Goal: Information Seeking & Learning: Learn about a topic

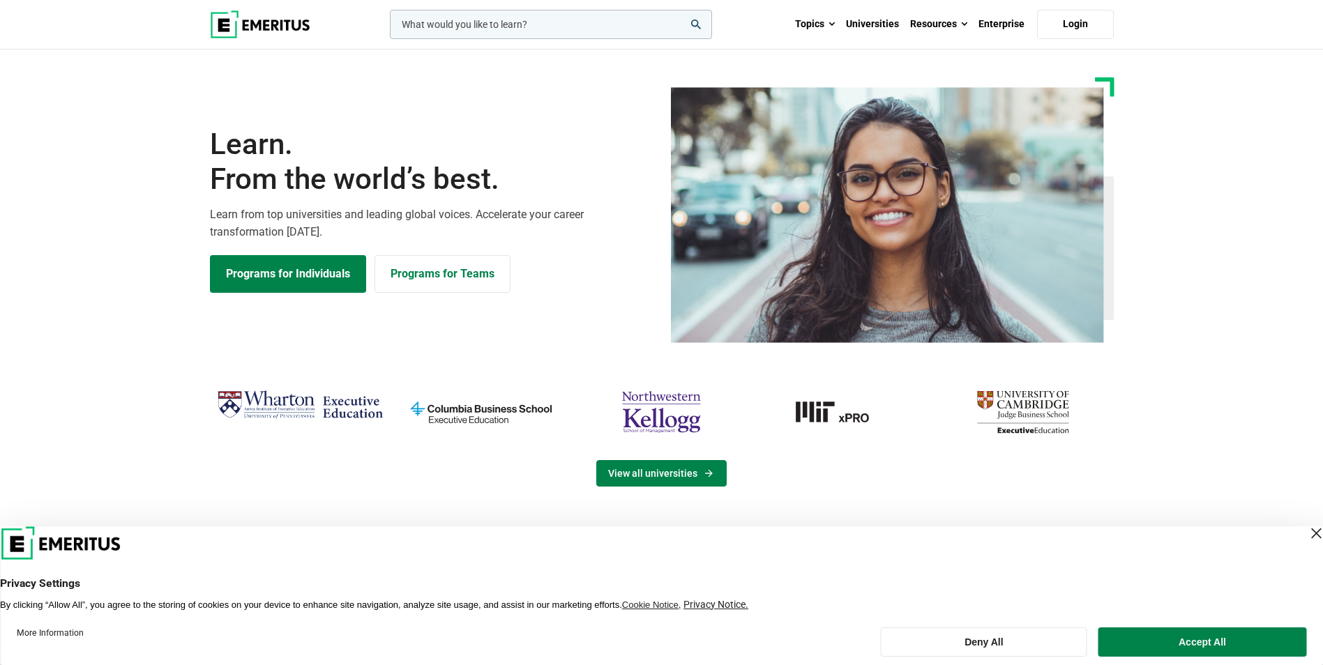
click at [644, 469] on link "View all universities" at bounding box center [661, 473] width 130 height 26
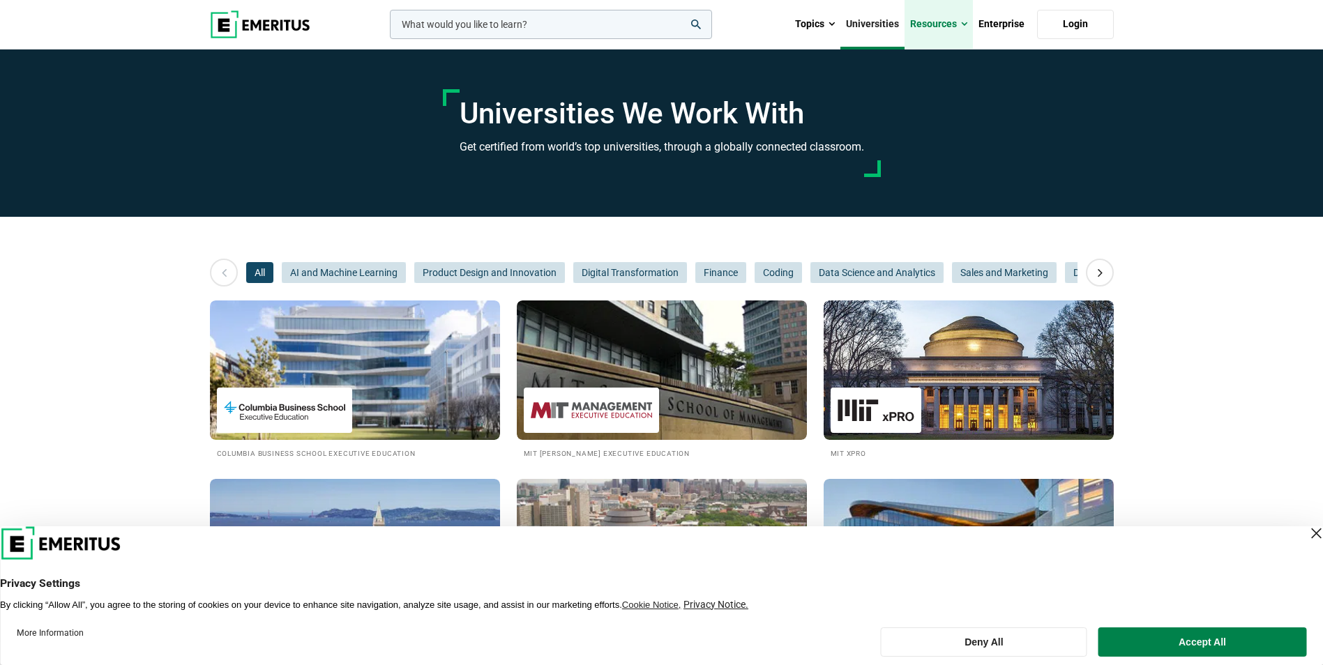
click at [947, 22] on link "Resources" at bounding box center [938, 24] width 68 height 49
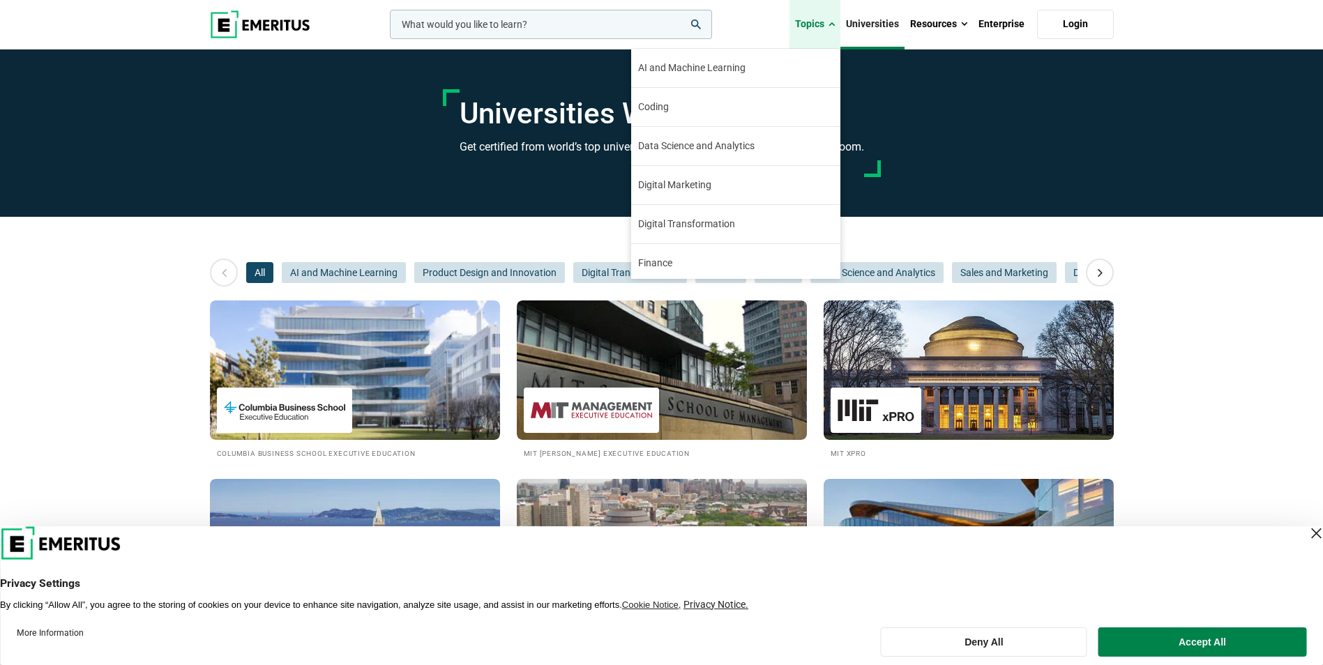
click at [794, 23] on link "Topics" at bounding box center [814, 24] width 51 height 49
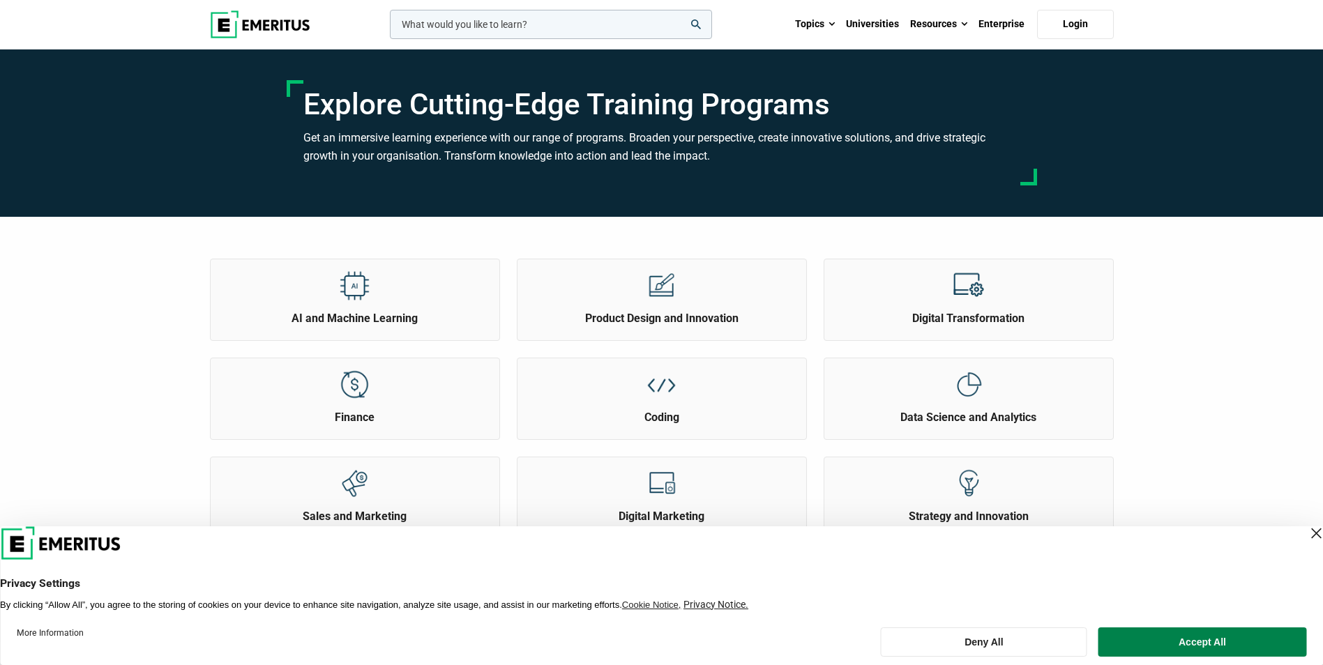
click at [260, 34] on img at bounding box center [260, 24] width 100 height 28
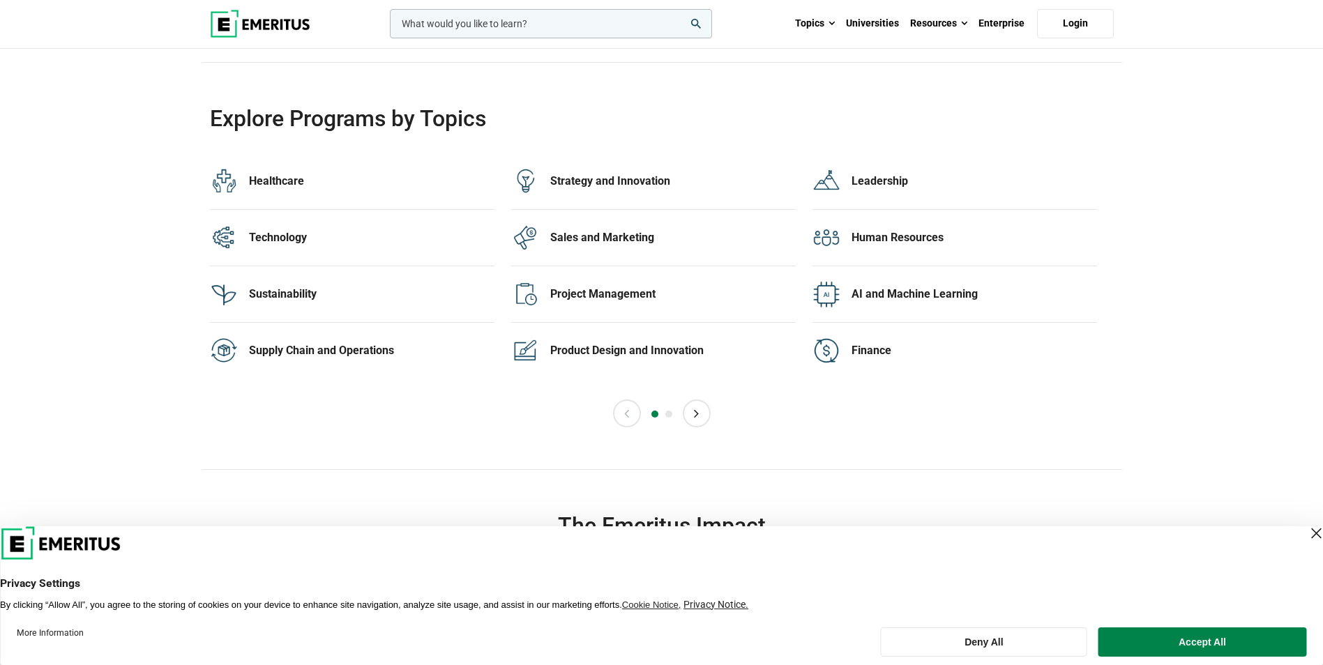
scroll to position [2789, 0]
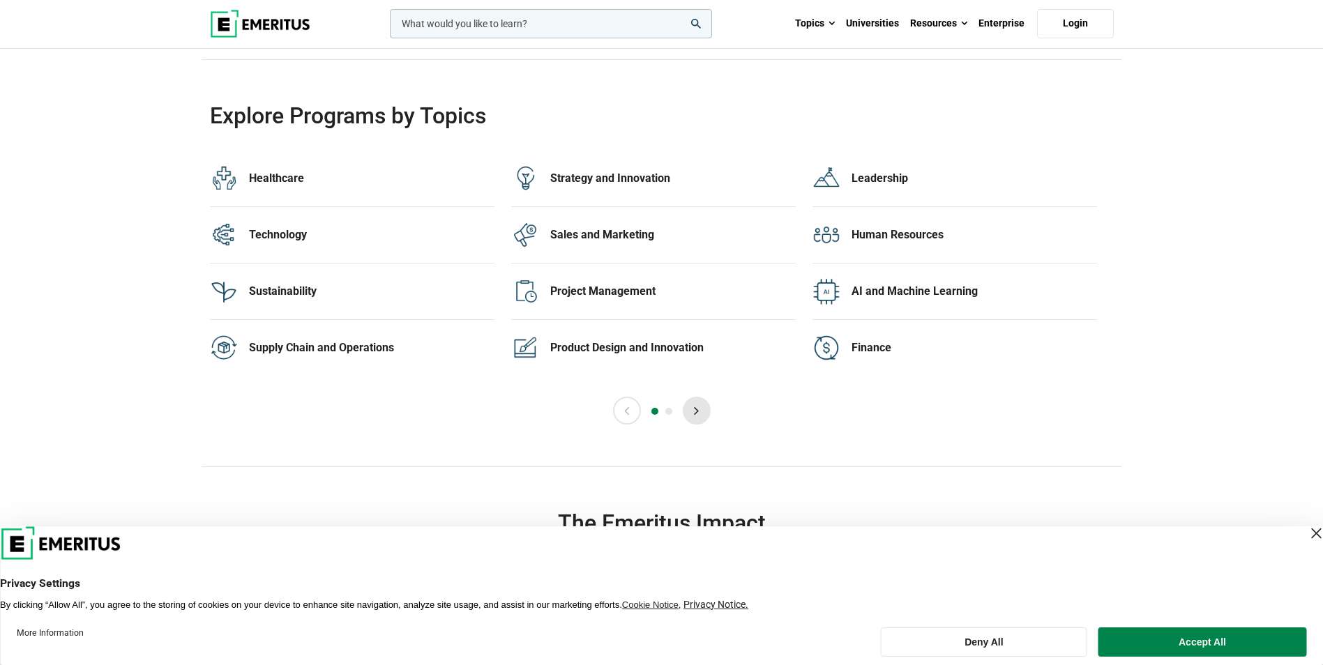
click at [702, 409] on button "Next" at bounding box center [697, 411] width 28 height 28
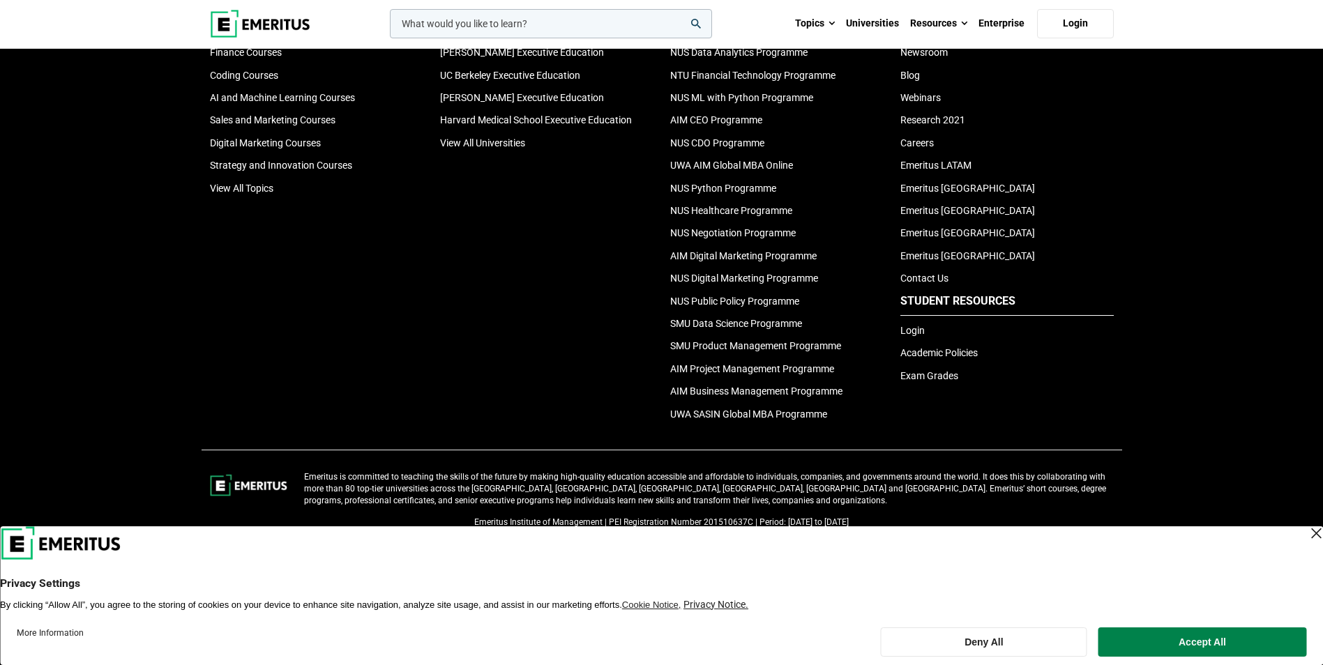
scroll to position [4812, 0]
click at [897, 485] on p "Emeritus is committed to teaching the skills of the future by making high-quali…" at bounding box center [708, 488] width 809 height 35
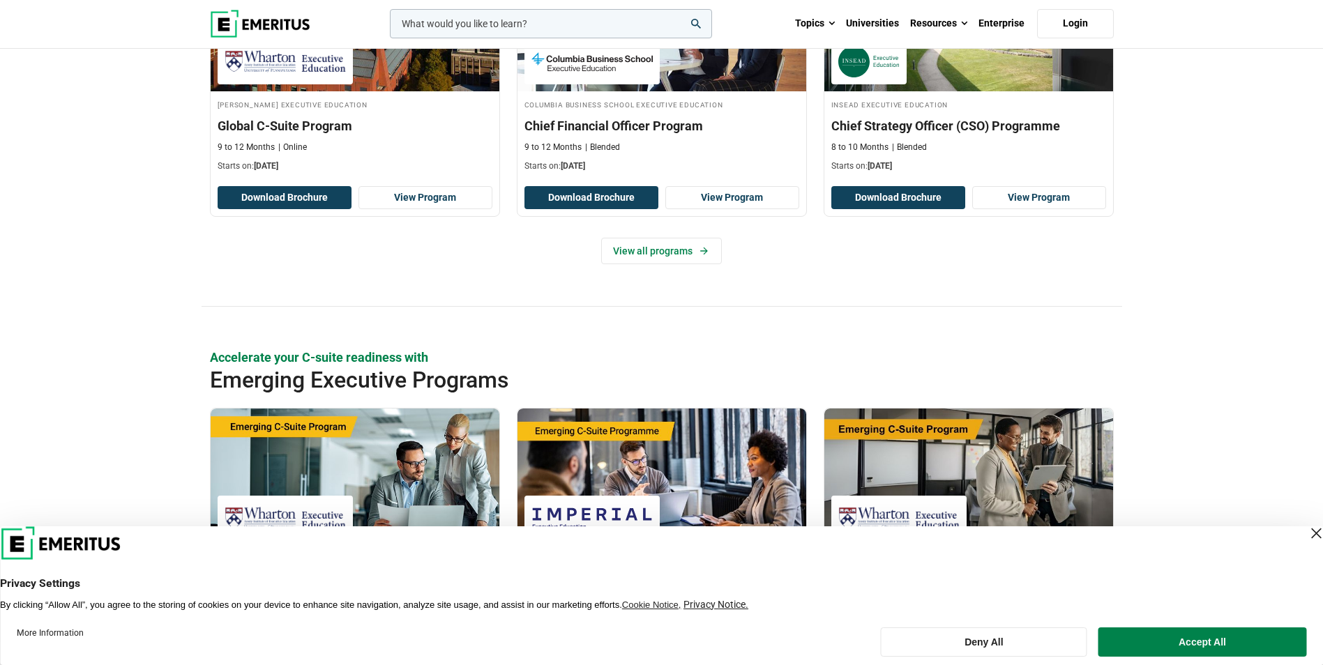
scroll to position [489, 0]
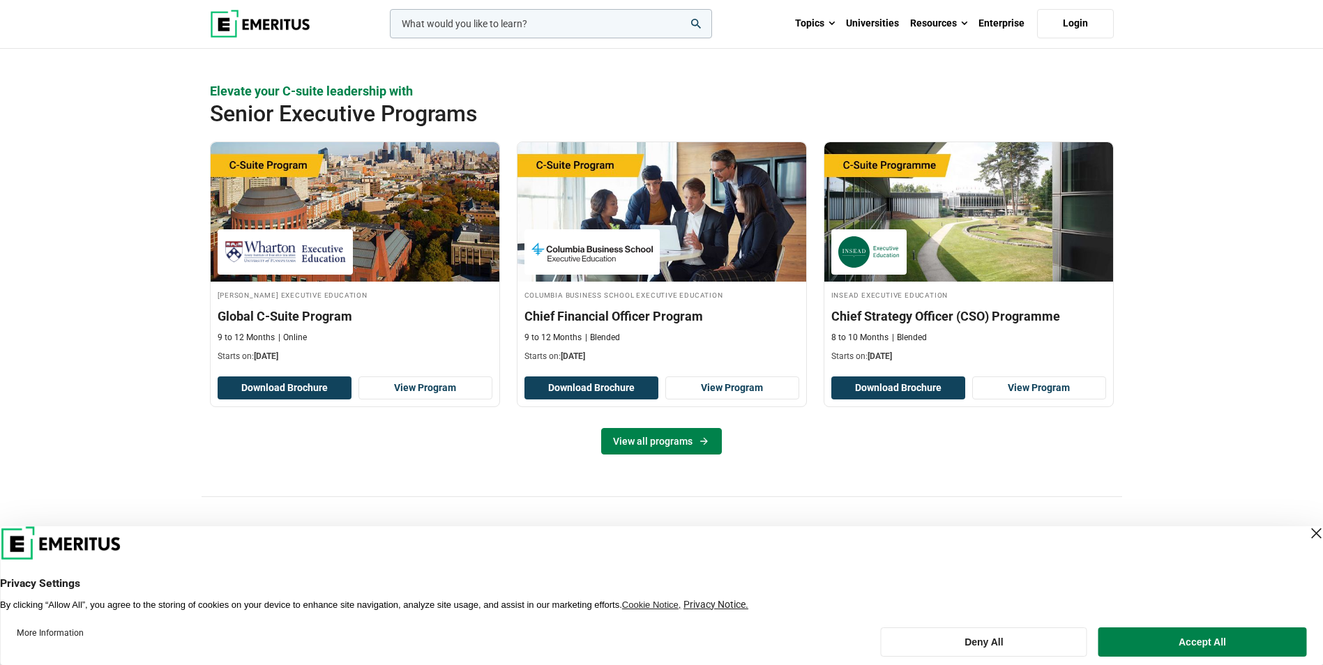
click at [657, 437] on link "View all programs" at bounding box center [661, 441] width 121 height 26
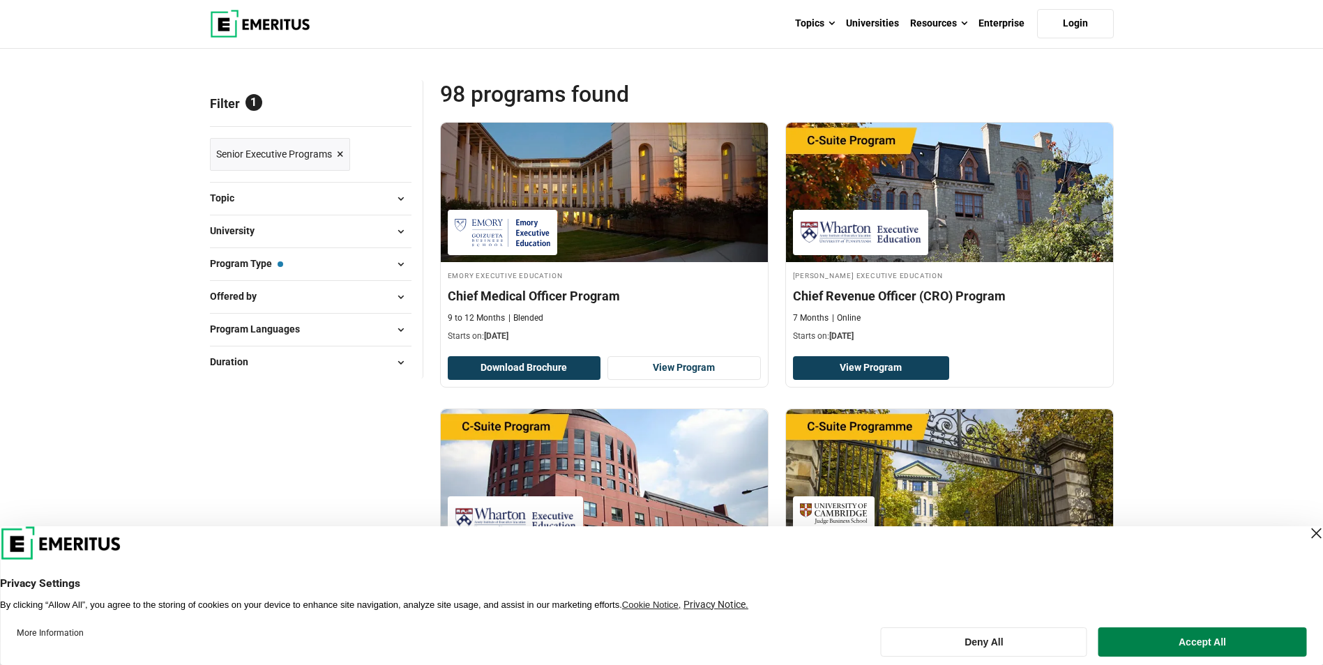
scroll to position [139, 0]
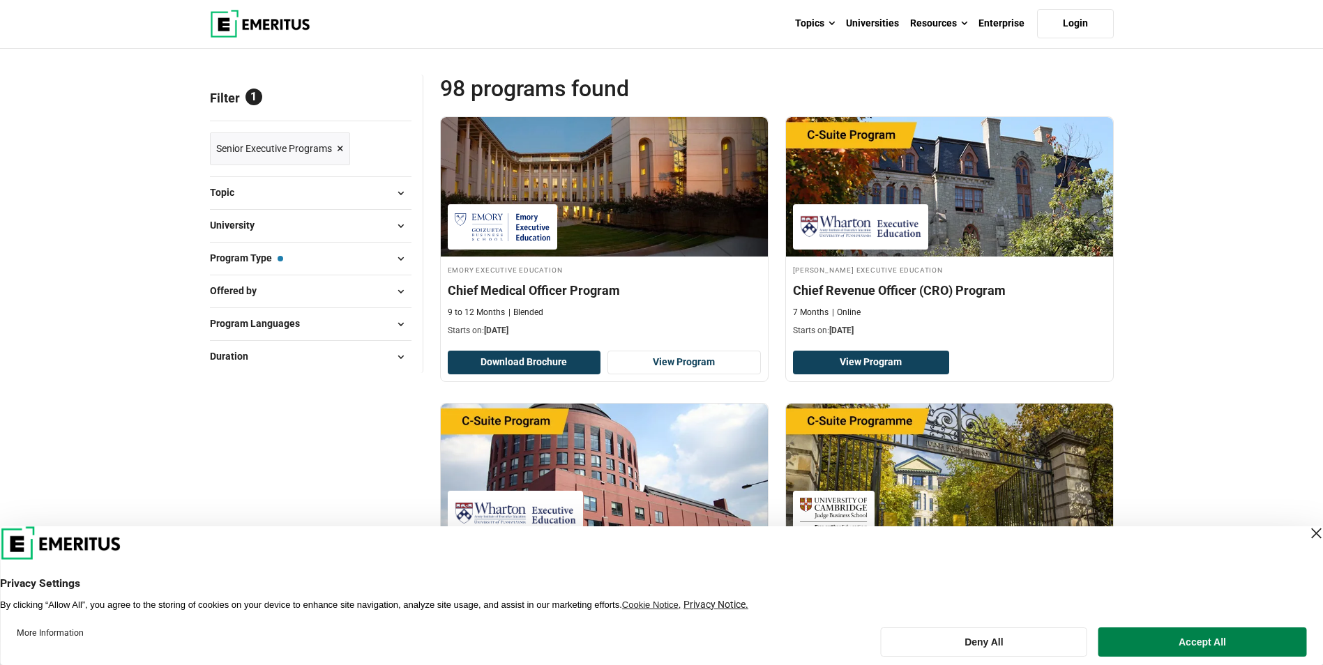
click at [377, 223] on button "University" at bounding box center [311, 225] width 202 height 21
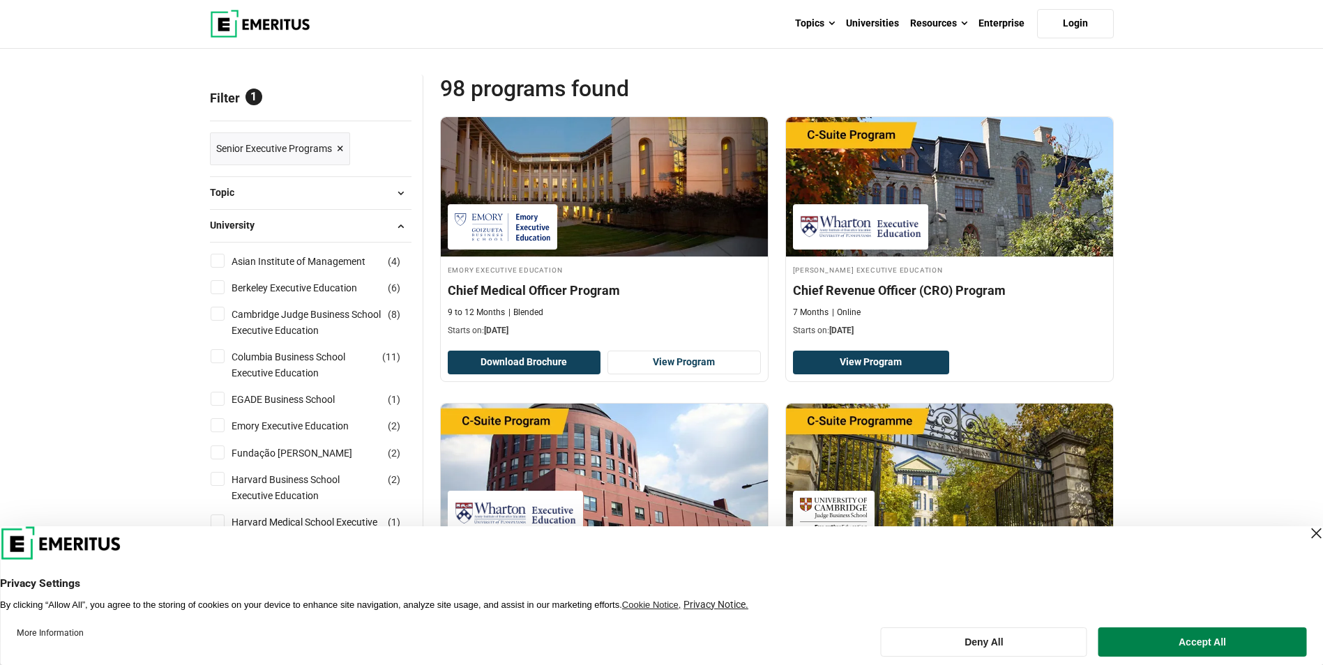
click at [377, 223] on button "University" at bounding box center [311, 225] width 202 height 21
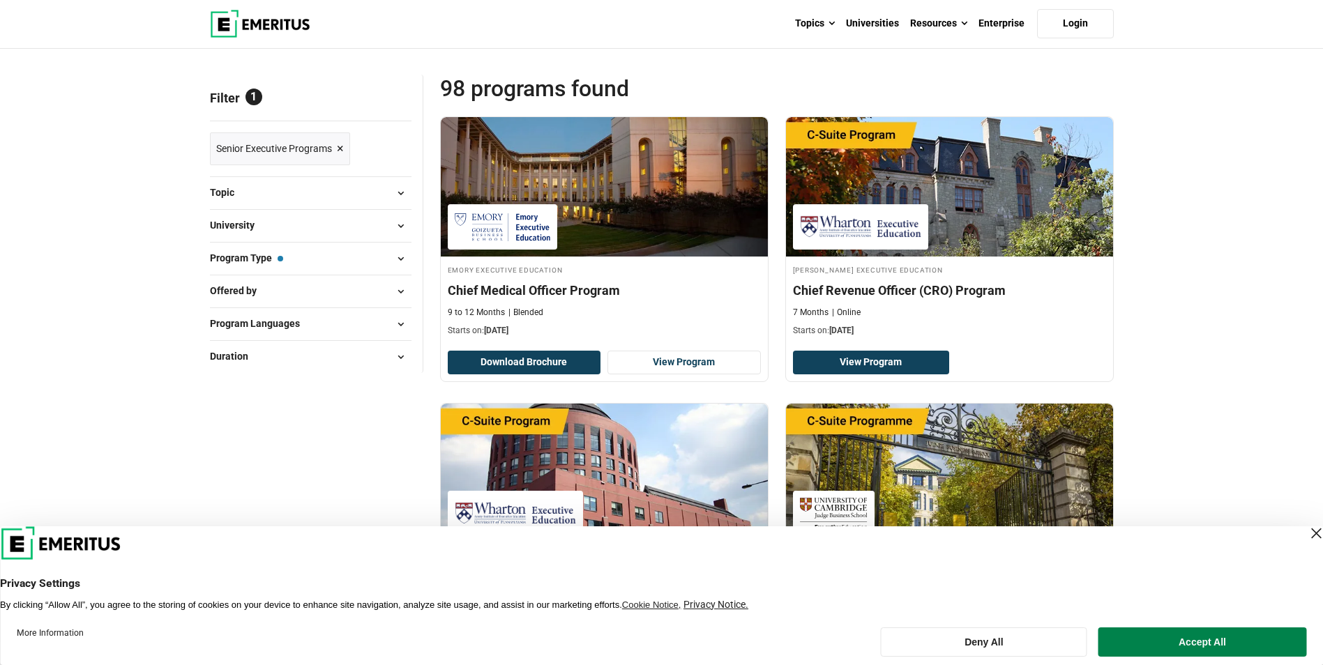
click at [367, 259] on button "Program Type — Senior Executive Programs" at bounding box center [311, 258] width 202 height 21
click at [406, 261] on span at bounding box center [400, 258] width 21 height 21
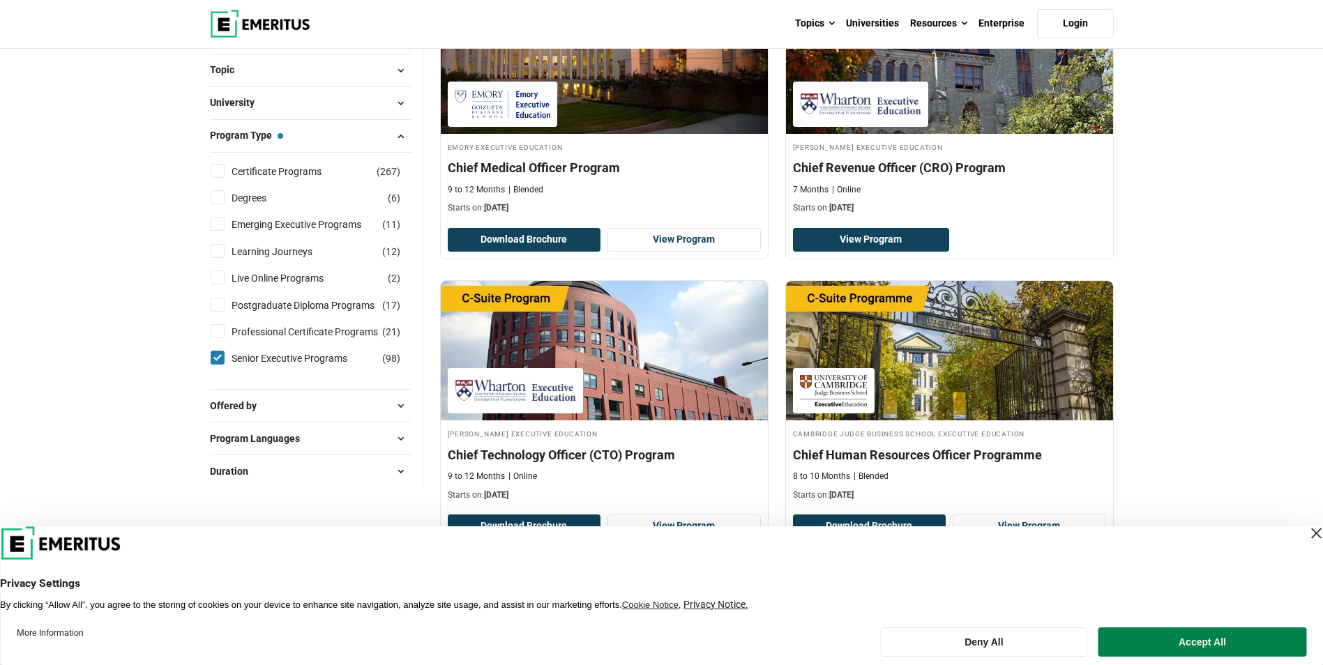
scroll to position [279, 0]
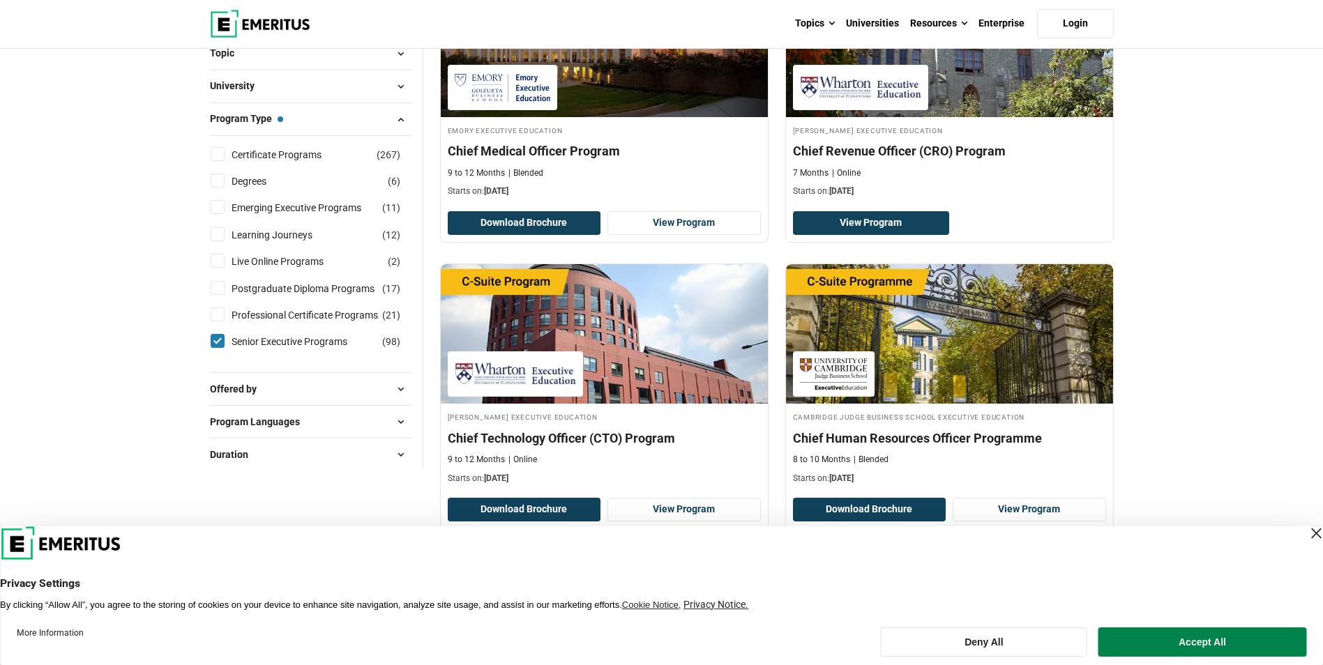
click at [219, 337] on input "Senior Executive Programs ( 98 )" at bounding box center [218, 341] width 14 height 14
checkbox input "false"
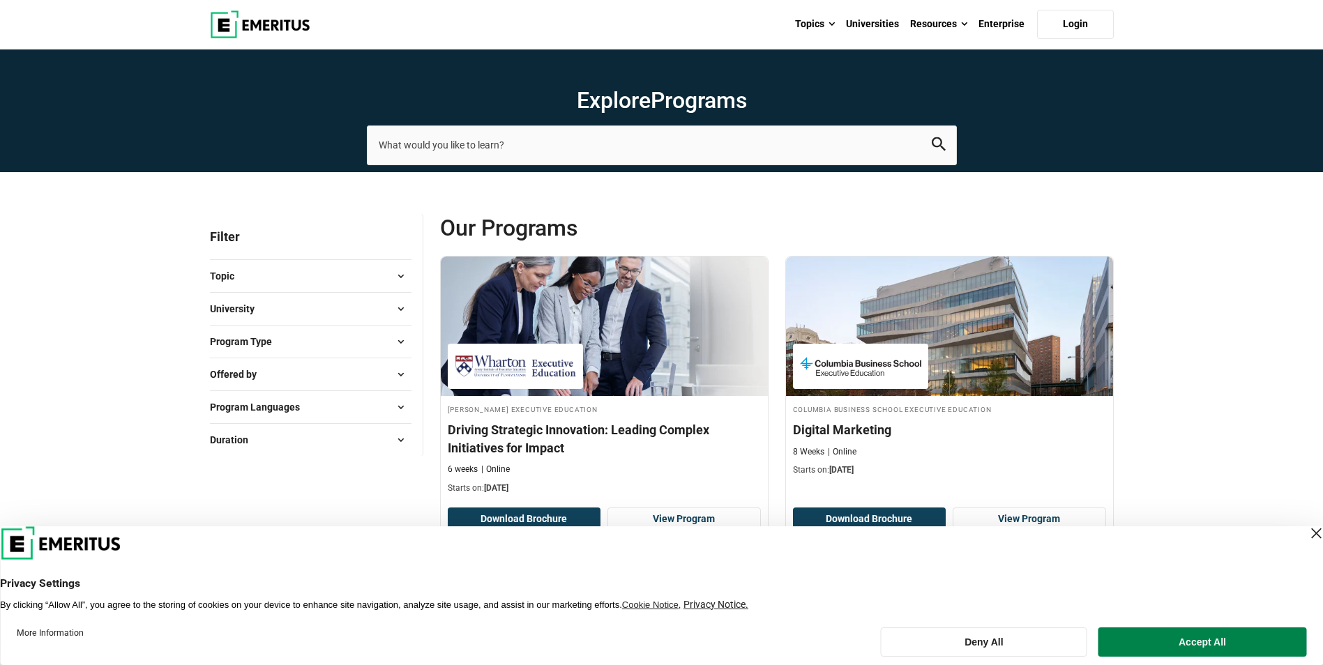
click at [386, 340] on button "Program Type" at bounding box center [311, 341] width 202 height 21
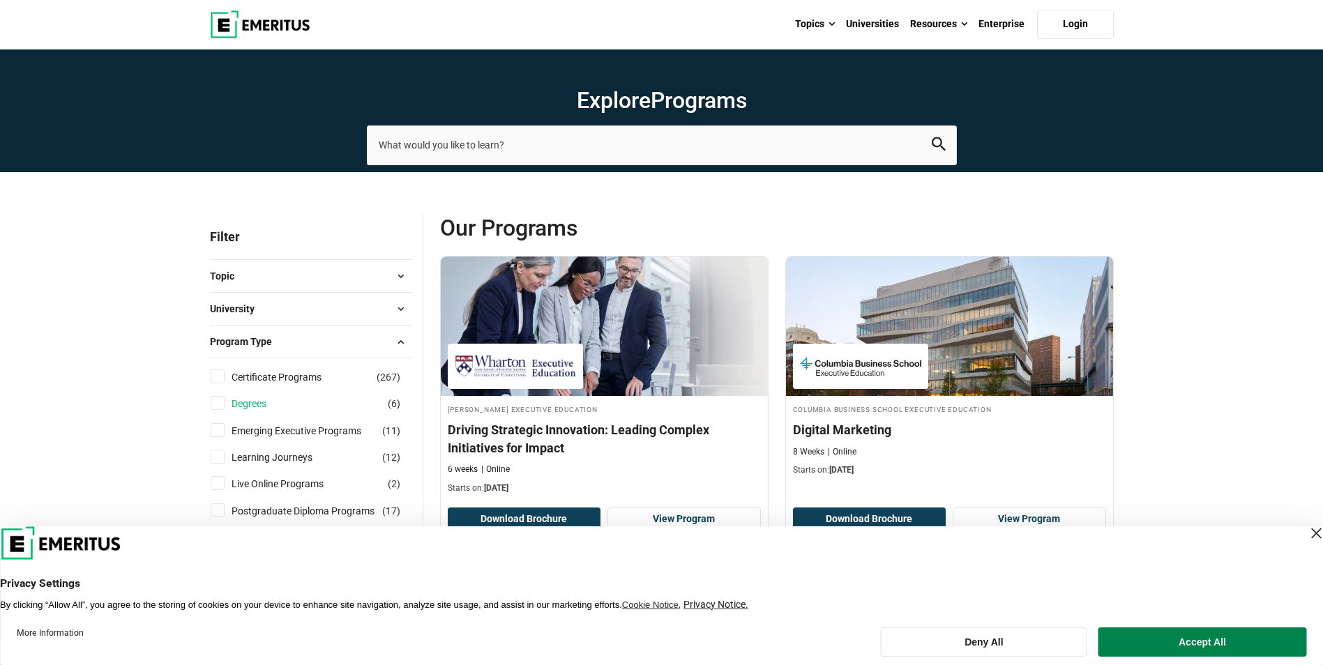
scroll to position [139, 0]
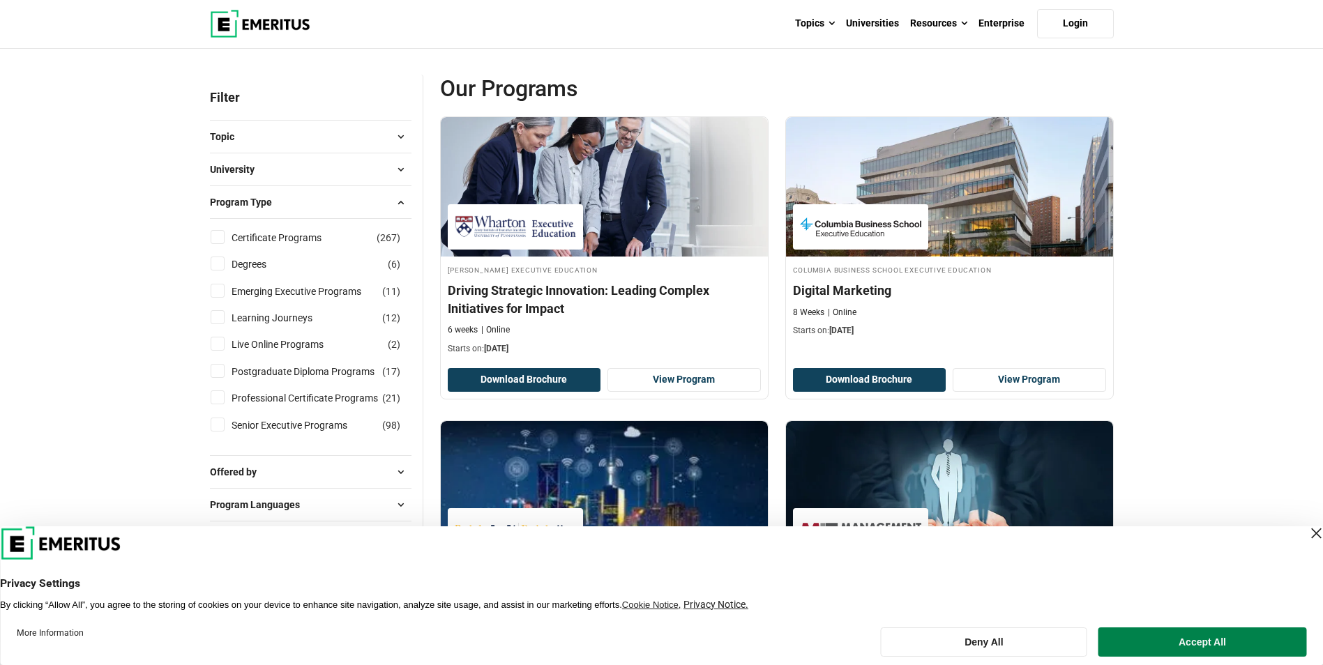
click at [217, 264] on input "Degrees ( 6 )" at bounding box center [218, 264] width 14 height 14
checkbox input "true"
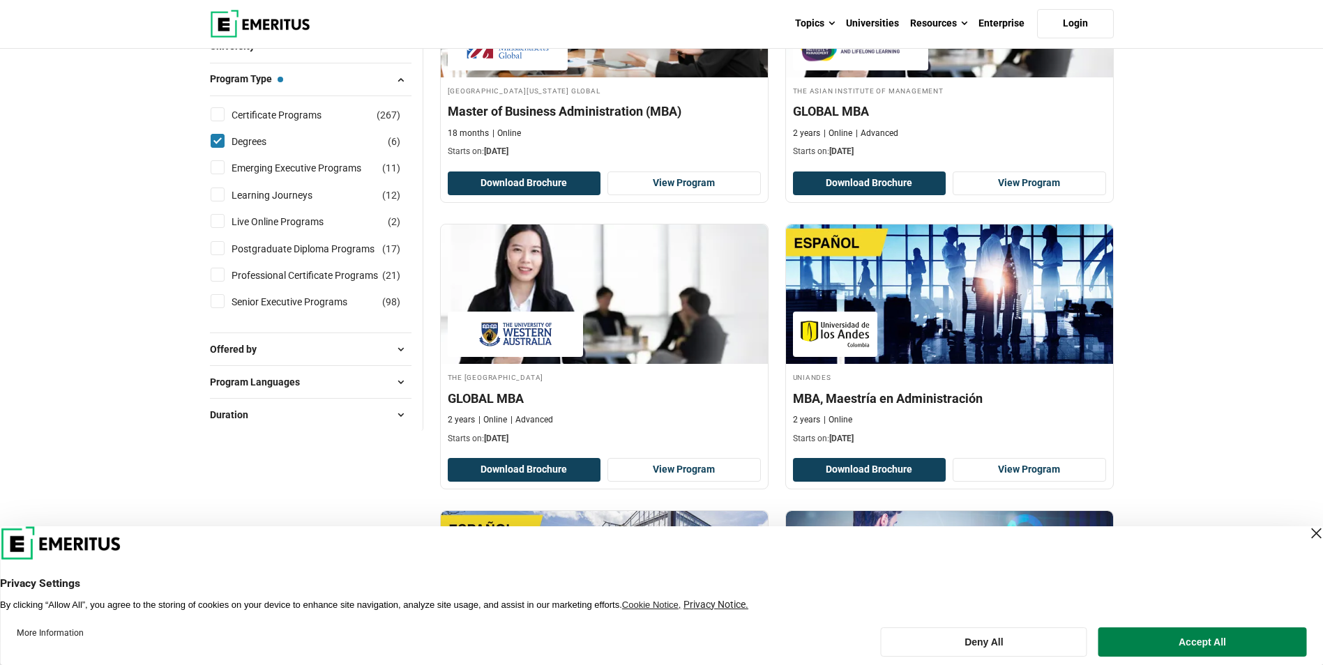
scroll to position [349, 0]
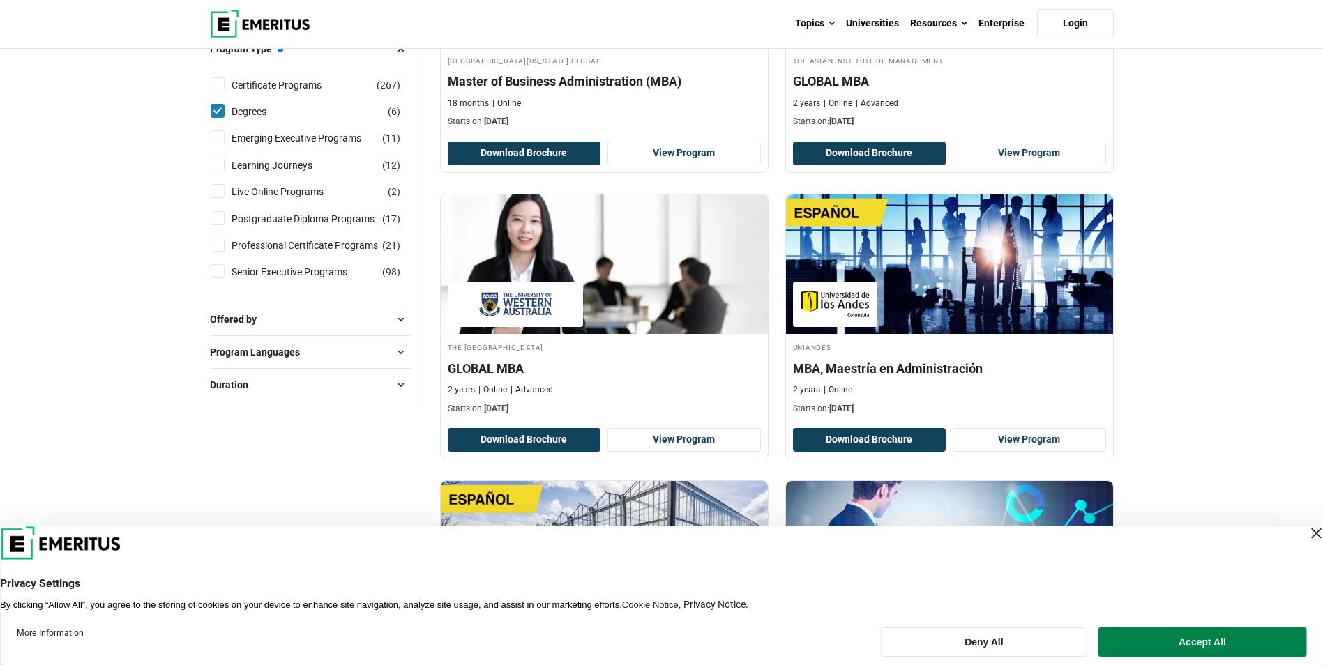
click at [214, 116] on input "Degrees ( 6 )" at bounding box center [218, 111] width 14 height 14
checkbox input "false"
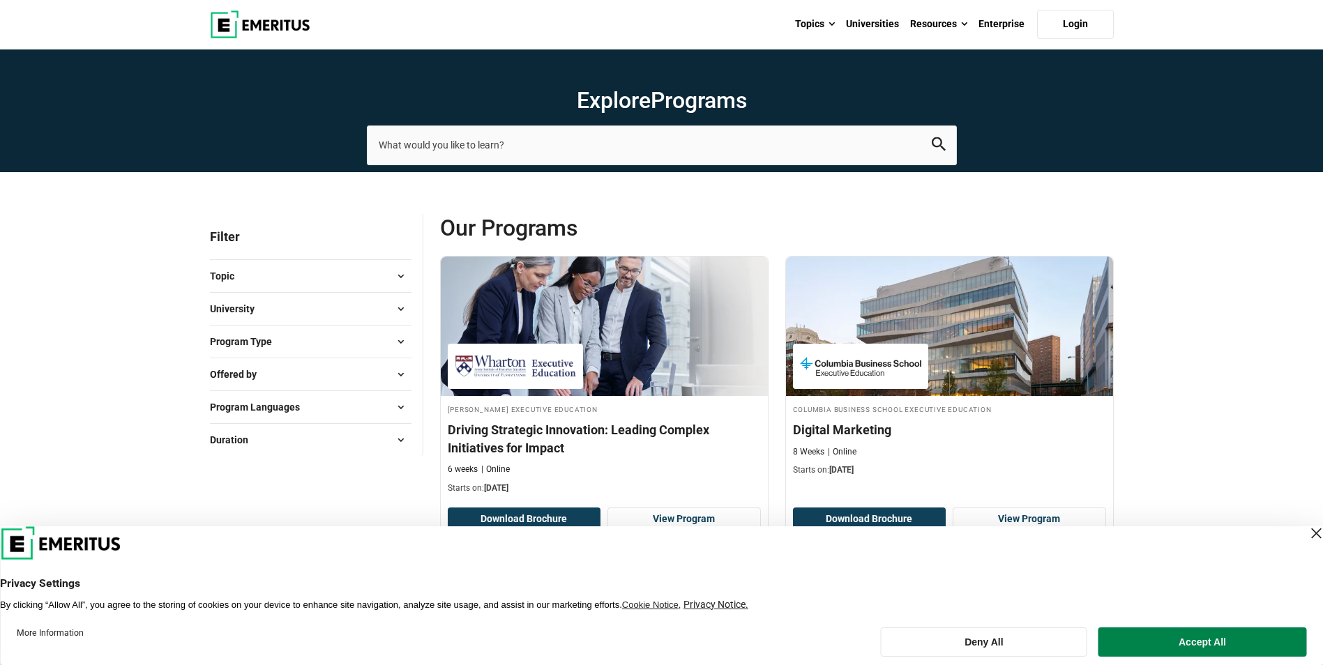
click at [352, 410] on button "Program Languages" at bounding box center [311, 407] width 202 height 21
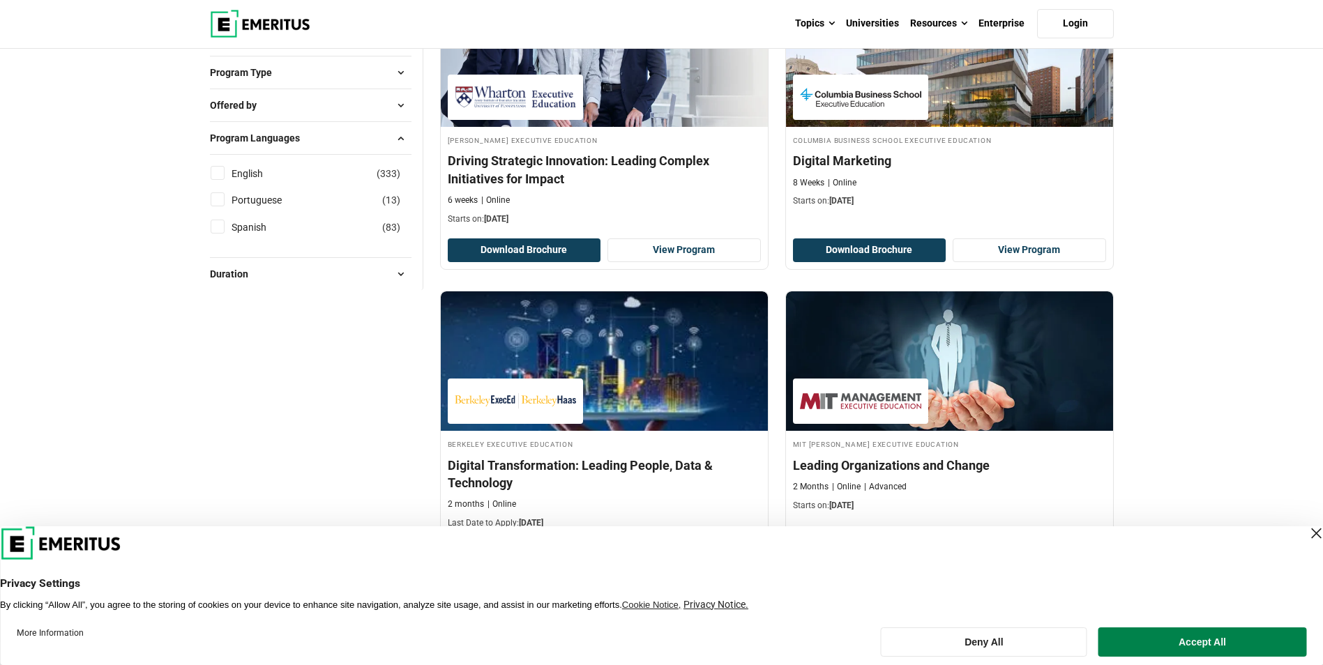
scroll to position [279, 0]
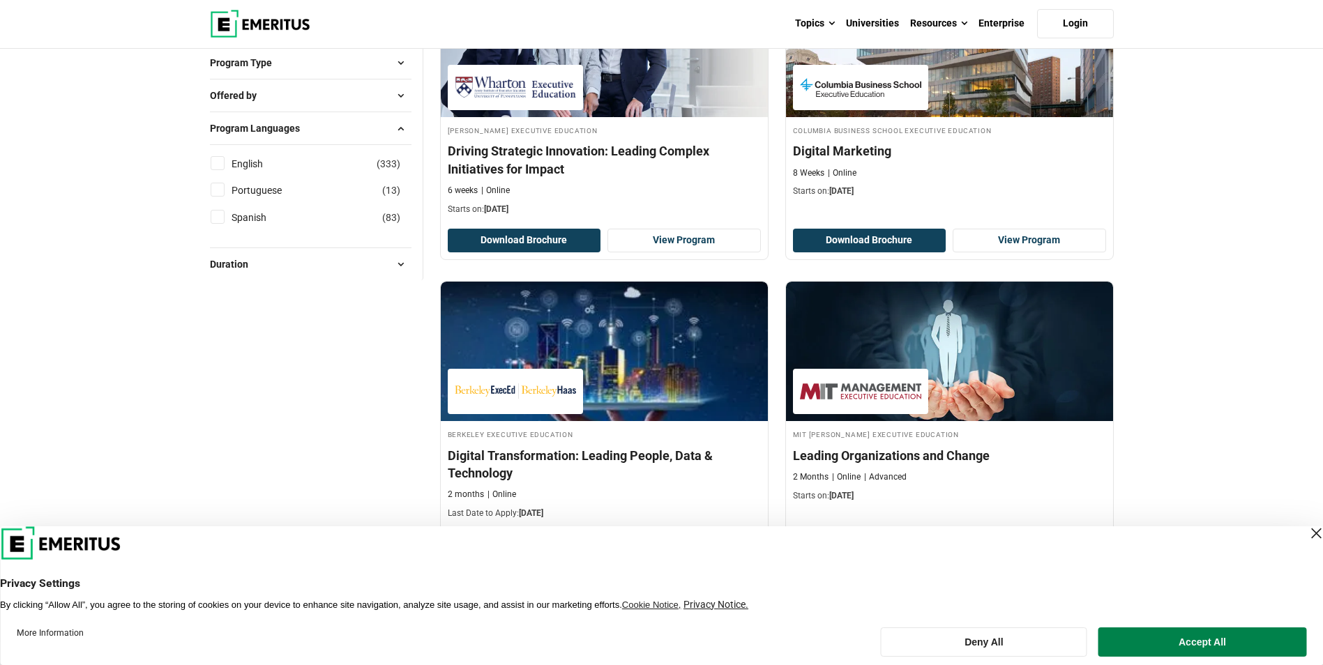
click at [388, 270] on button "Duration" at bounding box center [311, 264] width 202 height 21
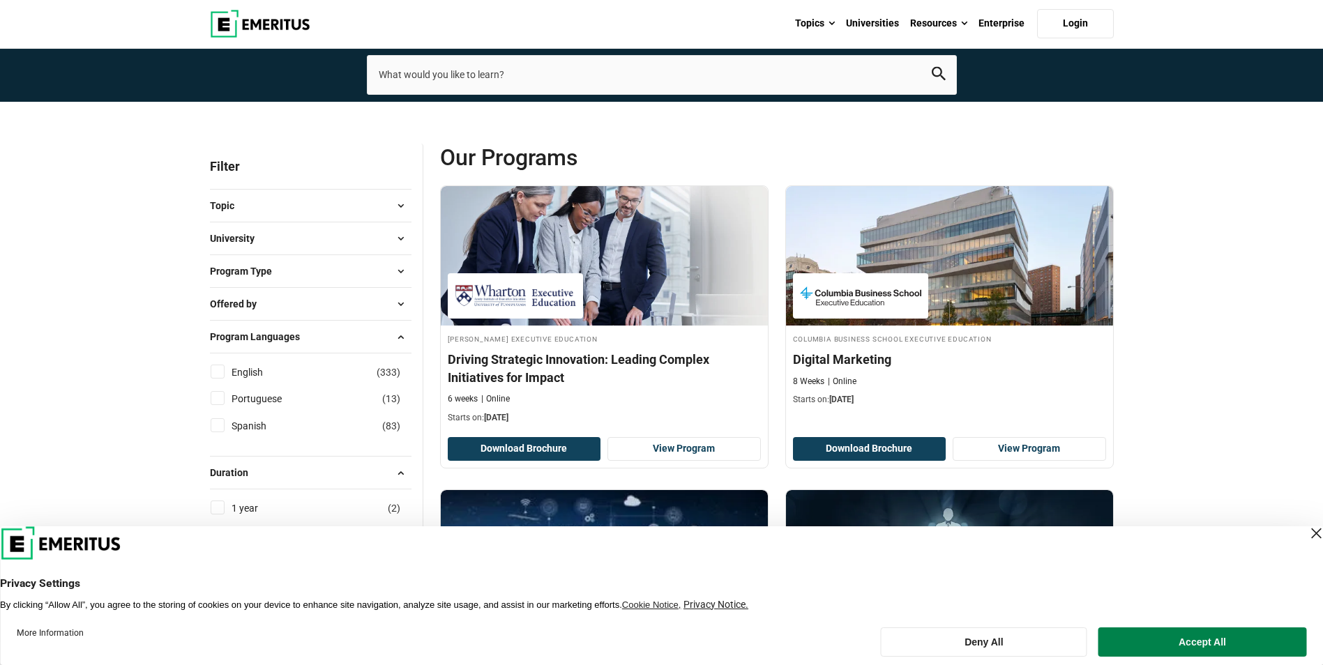
scroll to position [70, 0]
